Goal: Information Seeking & Learning: Learn about a topic

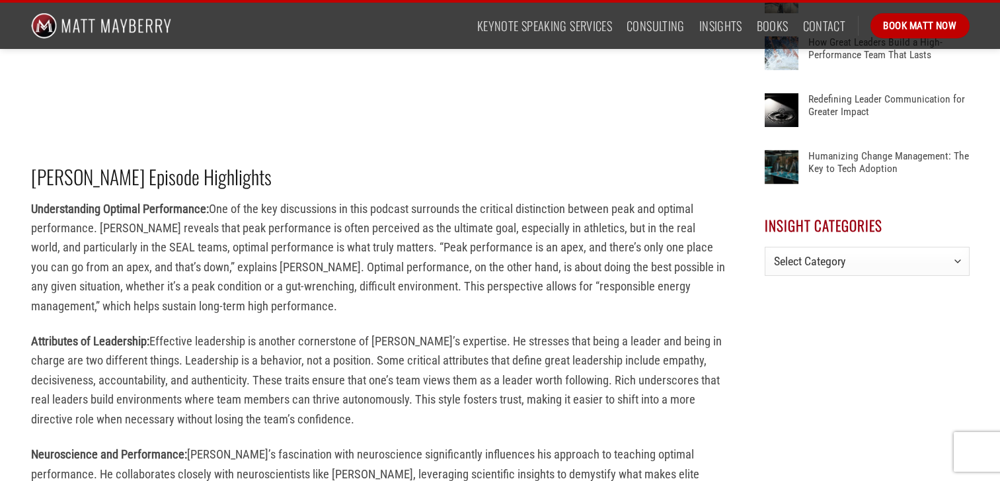
scroll to position [828, 0]
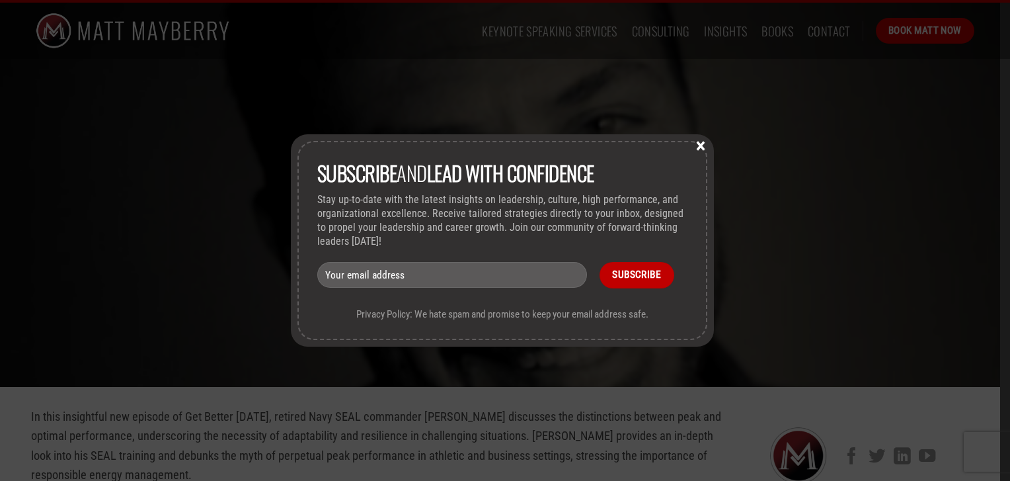
click at [702, 141] on button "×" at bounding box center [701, 145] width 20 height 12
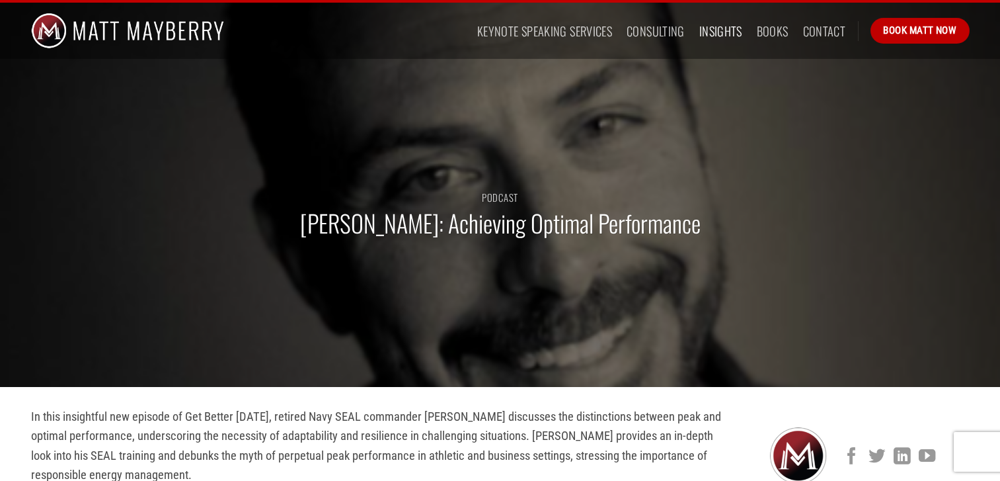
click at [726, 32] on link "Insights" at bounding box center [720, 31] width 43 height 24
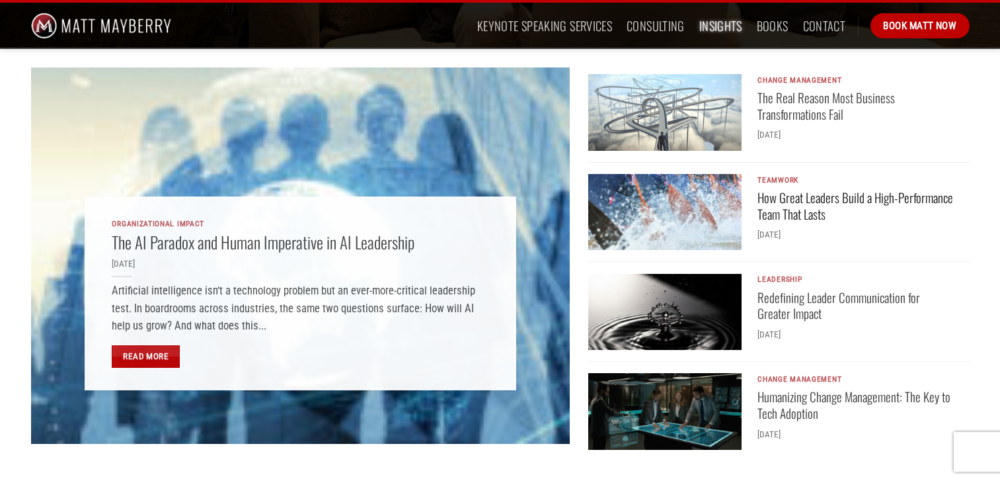
click at [806, 208] on link "How Great Leaders Build a High-Performance Team That Lasts" at bounding box center [855, 206] width 196 height 33
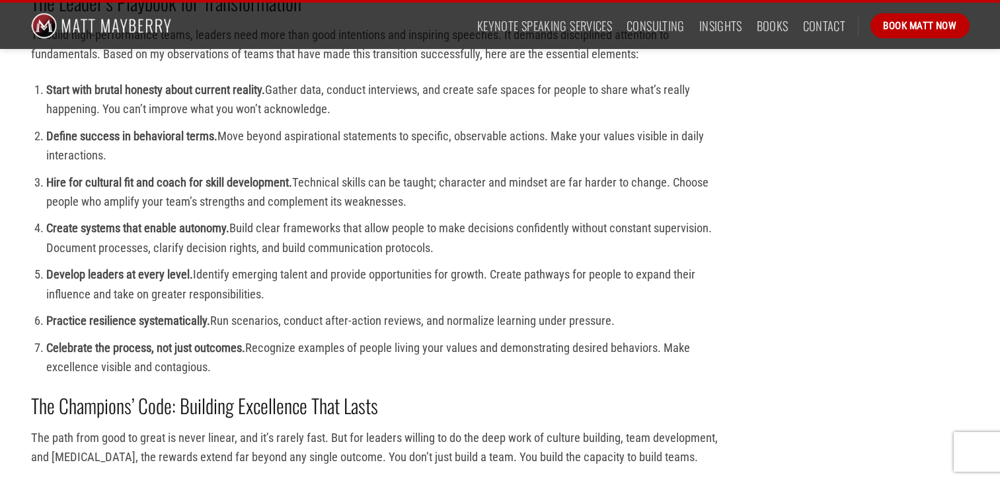
scroll to position [3569, 0]
